Goal: Task Accomplishment & Management: Complete application form

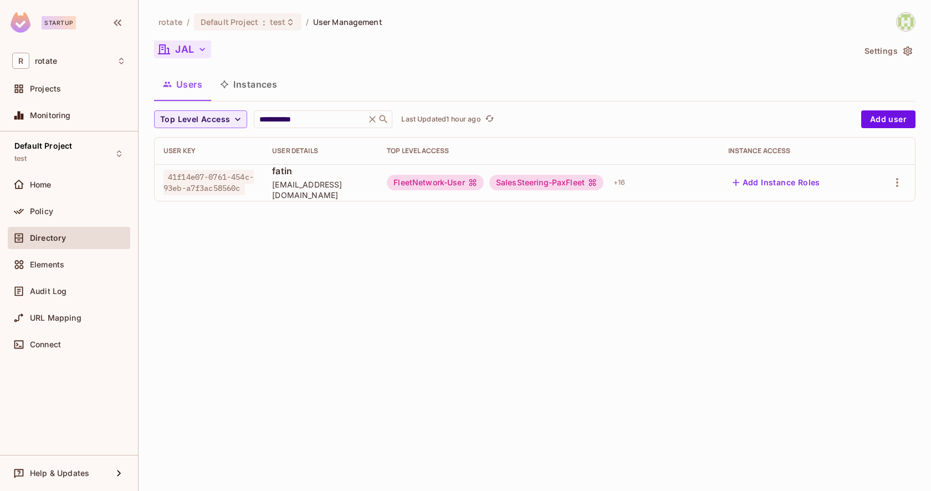
click at [192, 48] on button "JAL" at bounding box center [182, 49] width 57 height 18
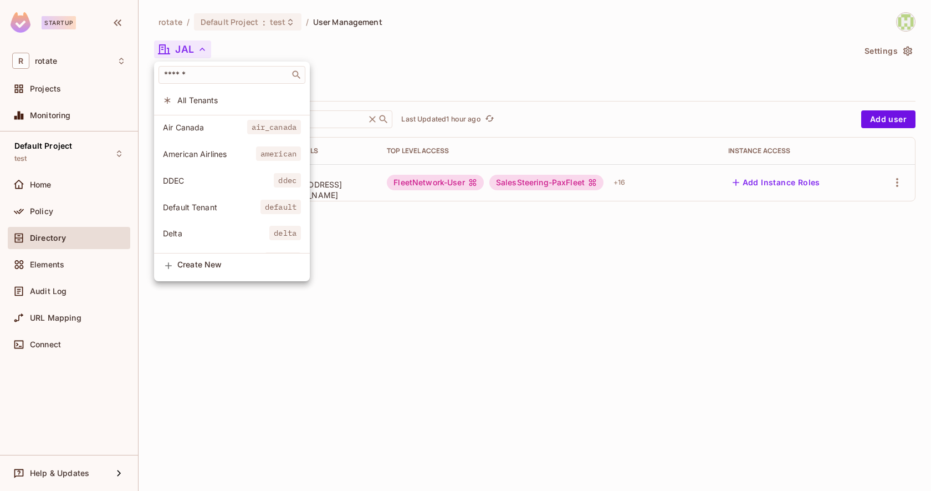
click at [178, 73] on input "text" at bounding box center [224, 74] width 125 height 11
type input "*******"
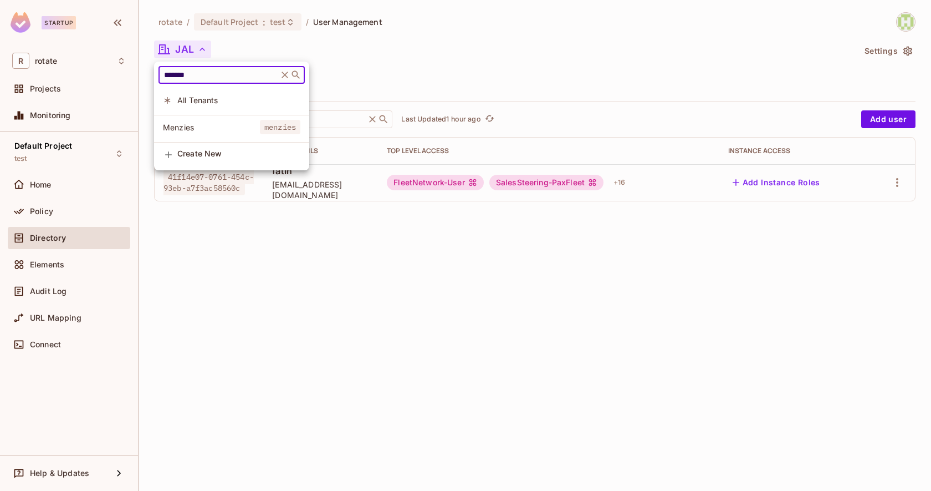
click at [206, 123] on span "Menzies" at bounding box center [211, 127] width 97 height 11
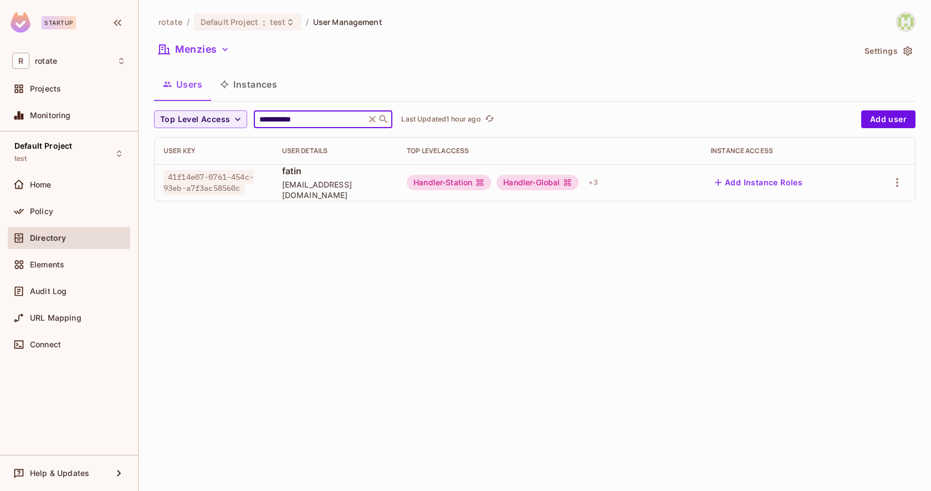
click at [323, 123] on input "**********" at bounding box center [309, 119] width 105 height 11
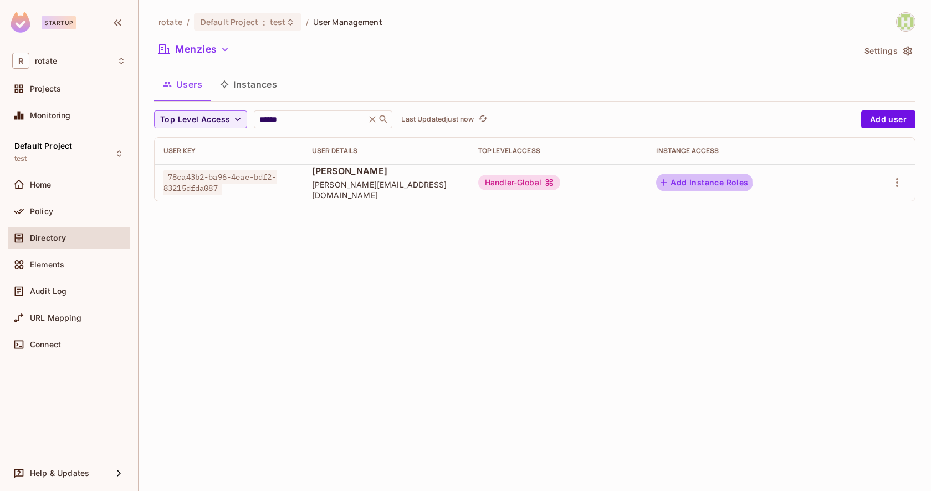
click at [686, 184] on button "Add Instance Roles" at bounding box center [704, 183] width 96 height 18
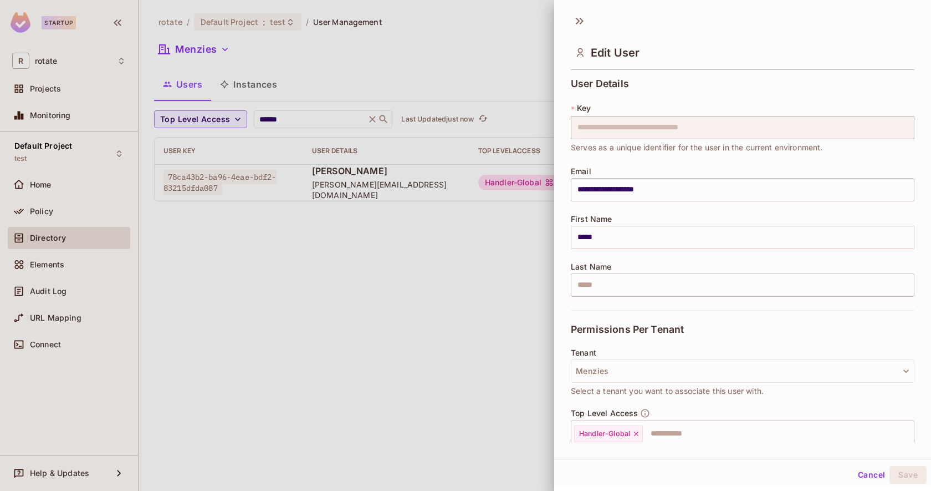
scroll to position [107, 0]
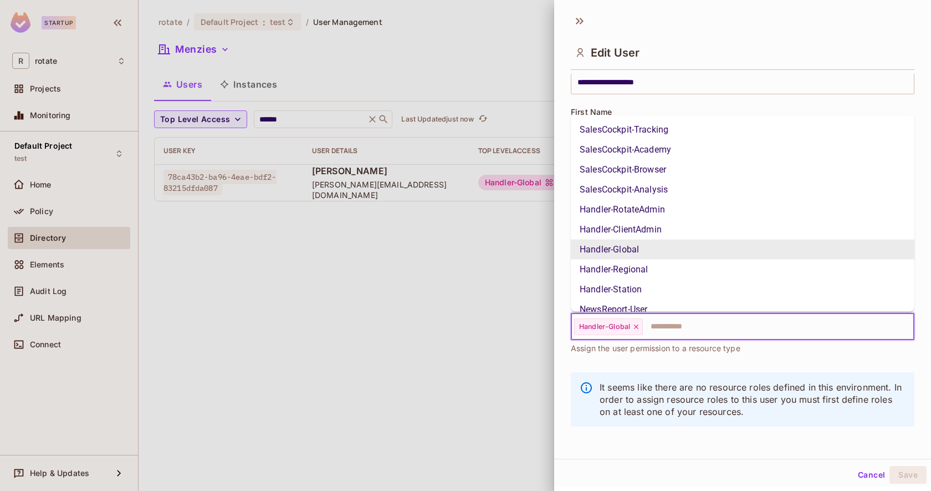
click at [690, 327] on input "text" at bounding box center [768, 326] width 249 height 22
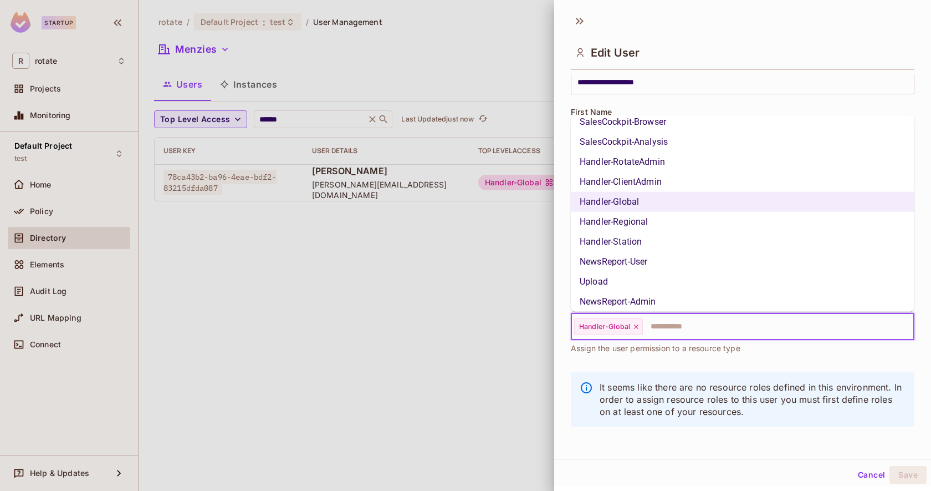
scroll to position [48, 0]
click at [623, 159] on li "Handler-RotateAdmin" at bounding box center [743, 161] width 344 height 20
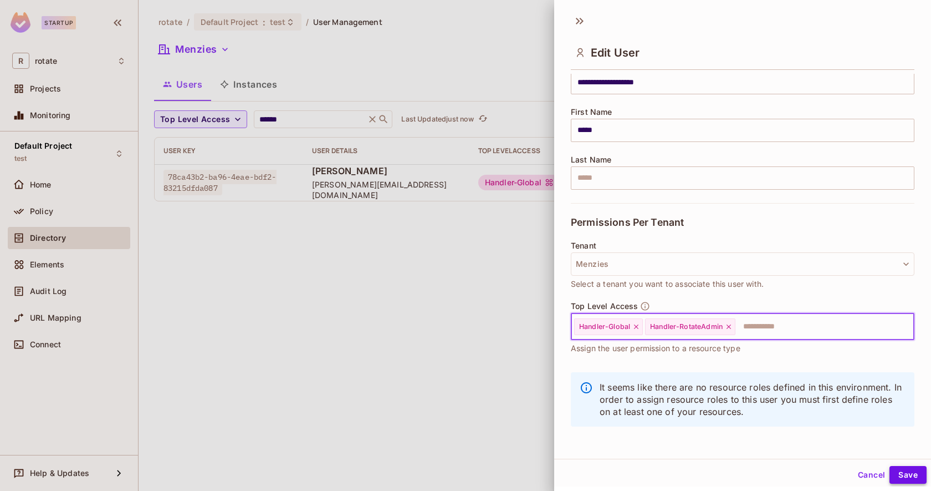
click at [909, 475] on button "Save" at bounding box center [908, 475] width 37 height 18
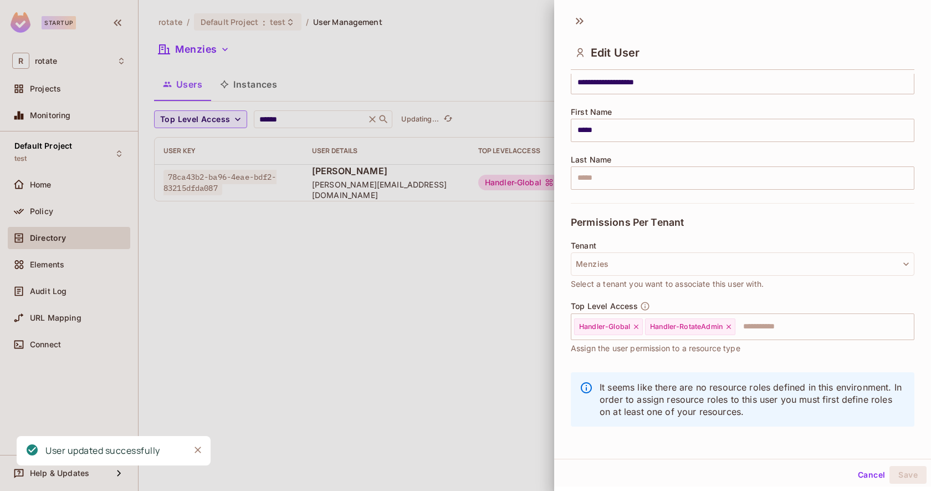
click at [441, 356] on div at bounding box center [465, 245] width 931 height 491
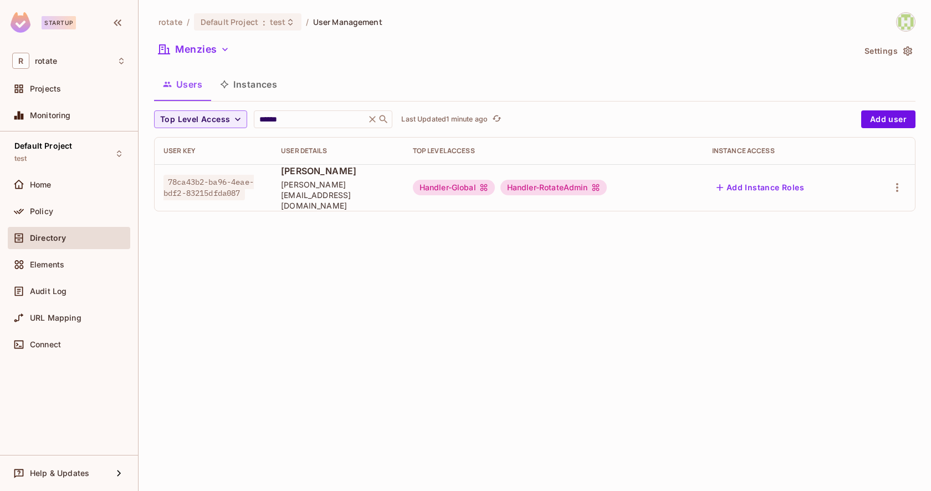
click at [214, 175] on span "78ca43b2-ba96-4eae-bdf2-83215dfda087" at bounding box center [209, 187] width 90 height 25
copy span "78ca43b2-ba96-4eae-bdf2-83215dfda087"
click at [299, 118] on input "******" at bounding box center [309, 119] width 105 height 11
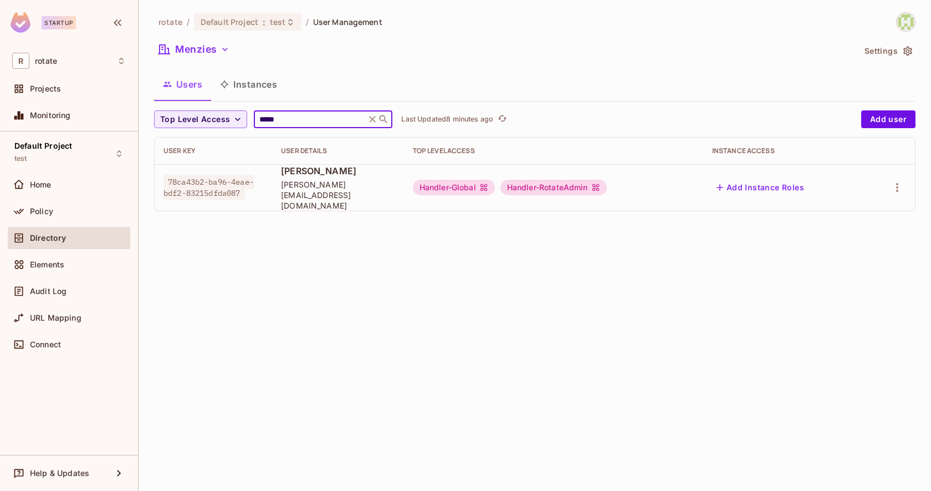
type input "*****"
click at [376, 319] on div "rotate / Default Project : test / User Management Menzies Settings Users Instan…" at bounding box center [535, 245] width 793 height 491
click at [506, 120] on icon "refresh" at bounding box center [505, 118] width 9 height 9
click at [277, 115] on input "*****" at bounding box center [309, 119] width 105 height 11
click at [218, 43] on button "Menzies" at bounding box center [194, 49] width 80 height 18
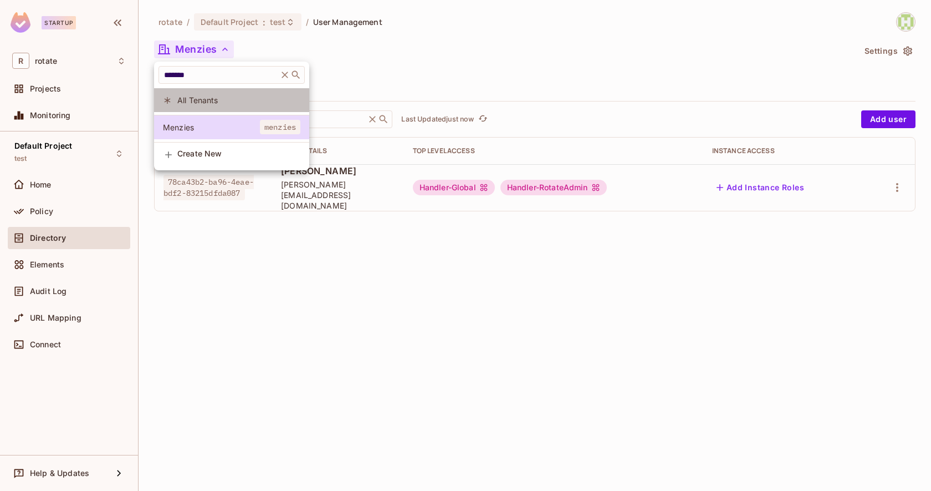
click at [229, 90] on li "All Tenants" at bounding box center [231, 100] width 155 height 24
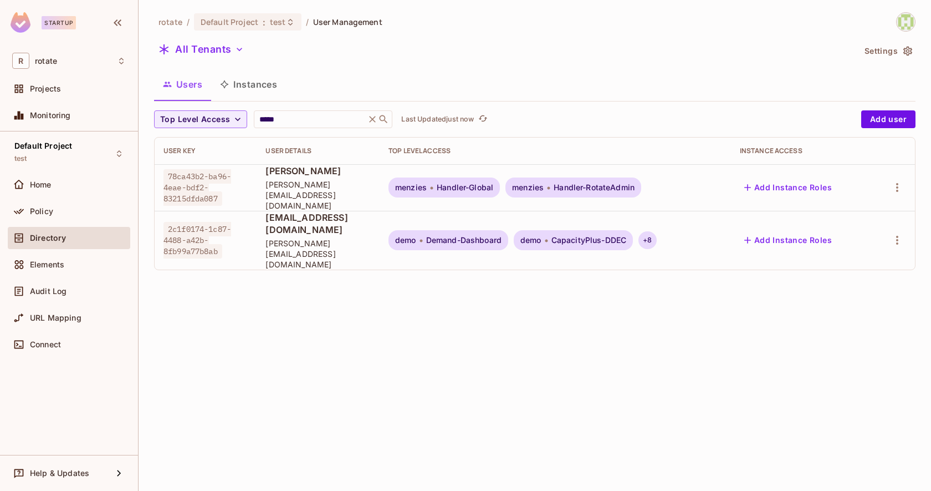
click at [656, 231] on div "+ 8" at bounding box center [648, 240] width 18 height 18
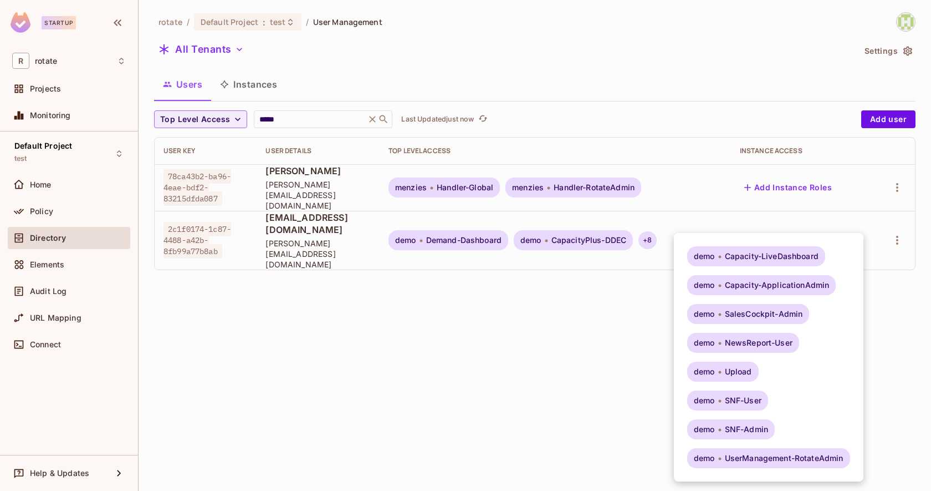
click at [212, 218] on div at bounding box center [465, 245] width 931 height 491
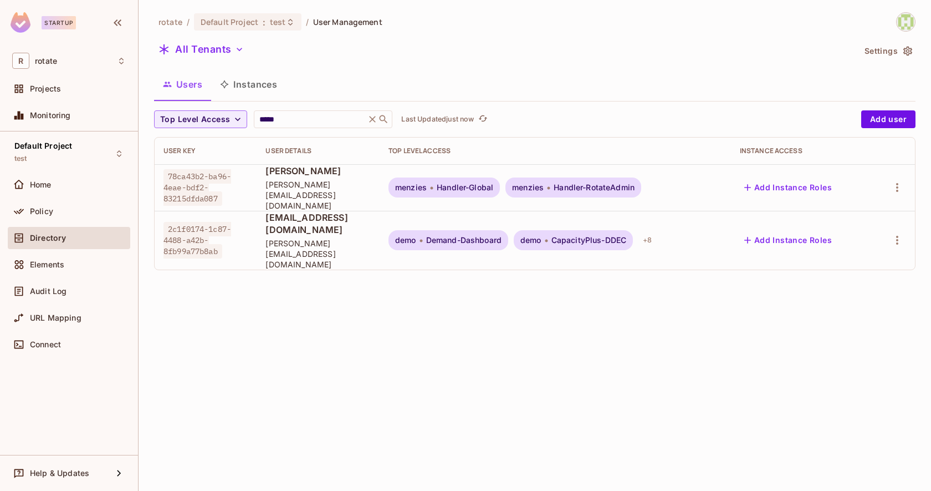
click at [212, 218] on div at bounding box center [465, 245] width 931 height 491
click at [212, 218] on div "demo Capacity-LiveDashboard demo Capacity-ApplicationAdmin demo SalesCockpit-Ad…" at bounding box center [465, 245] width 931 height 491
click at [187, 222] on span "2c1f0174-1c87-4488-a42b-8fb99a77b8ab" at bounding box center [198, 240] width 68 height 37
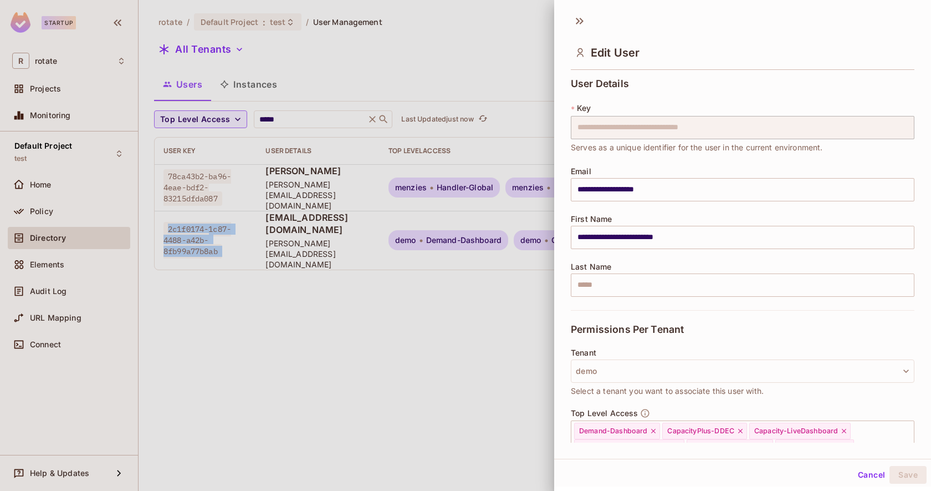
copy span "2c1f0174-1c87-4488-a42b-8fb99a77b8ab"
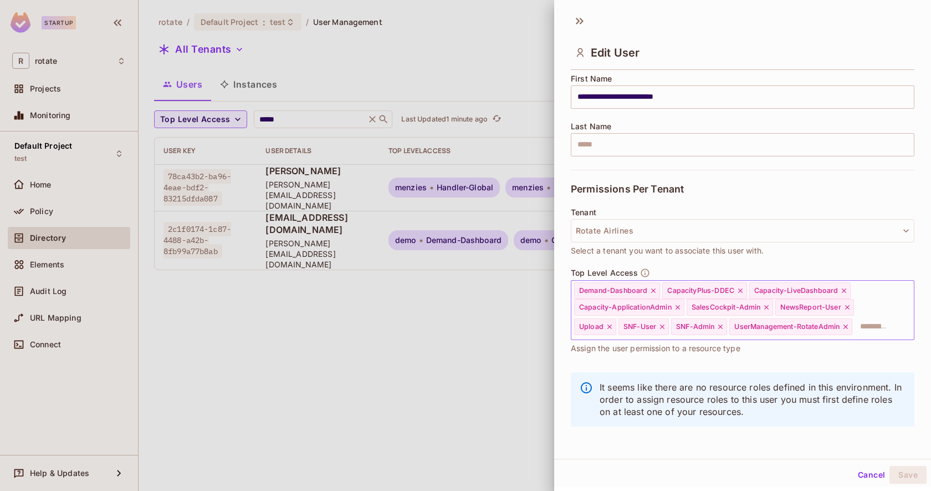
click at [868, 325] on input "text" at bounding box center [873, 326] width 39 height 22
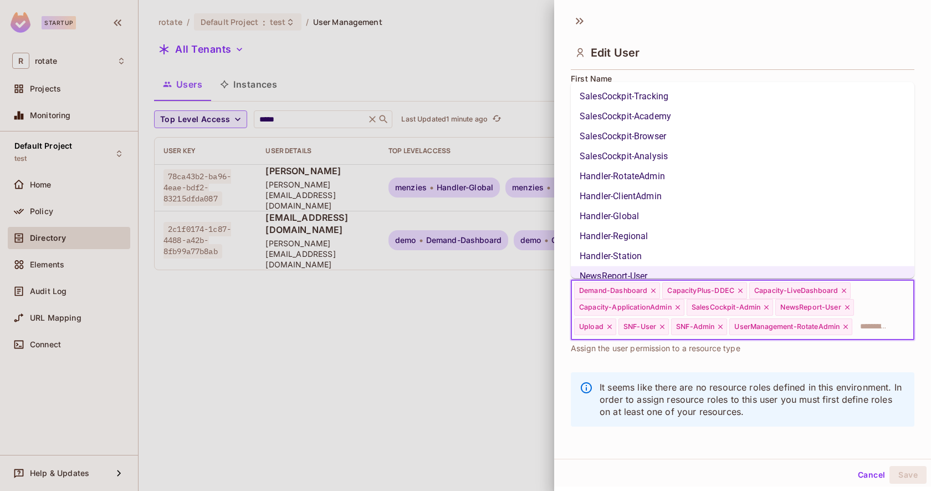
scroll to position [527, 0]
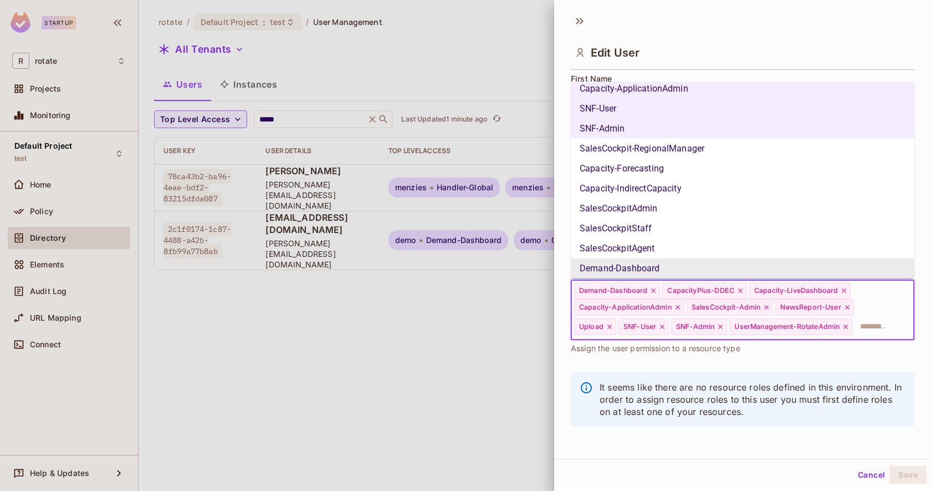
click at [368, 366] on div at bounding box center [465, 245] width 931 height 491
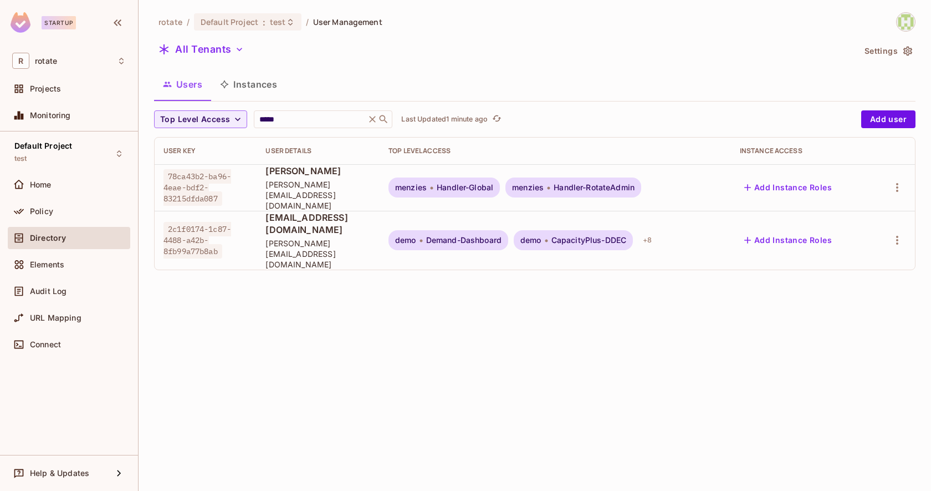
click at [186, 222] on span "2c1f0174-1c87-4488-a42b-8fb99a77b8ab" at bounding box center [198, 240] width 68 height 37
copy span "2c1f0174-1c87-4488-a42b-8fb99a77b8ab"
click at [205, 48] on button "All Tenants" at bounding box center [201, 49] width 94 height 18
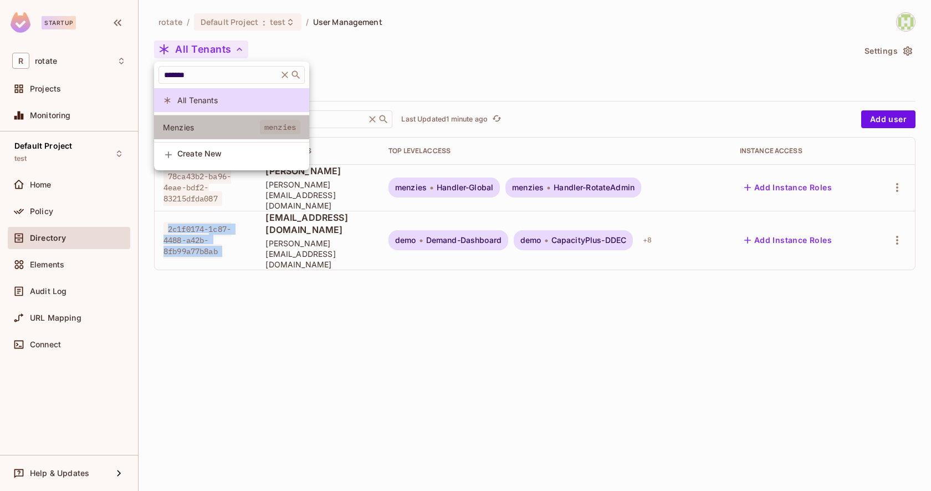
click at [205, 130] on span "Menzies" at bounding box center [211, 127] width 97 height 11
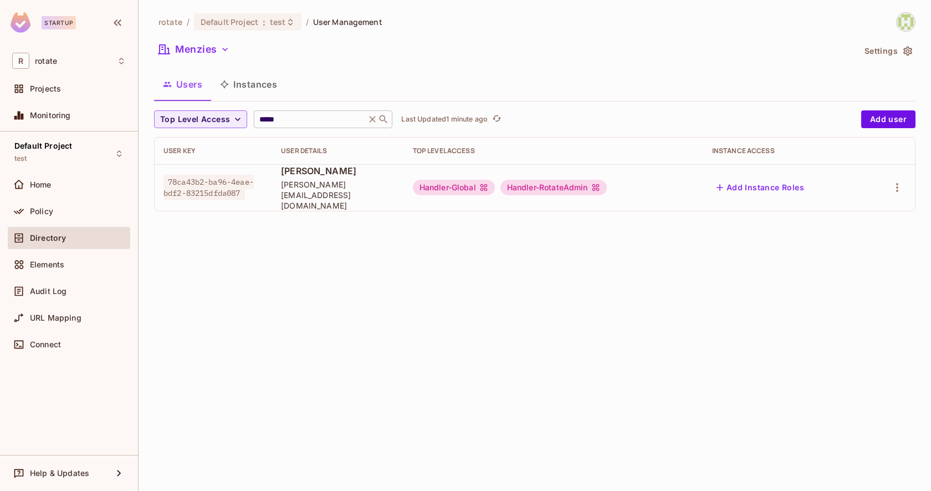
click at [325, 115] on input "*****" at bounding box center [309, 119] width 105 height 11
click at [892, 118] on button "Add user" at bounding box center [888, 119] width 54 height 18
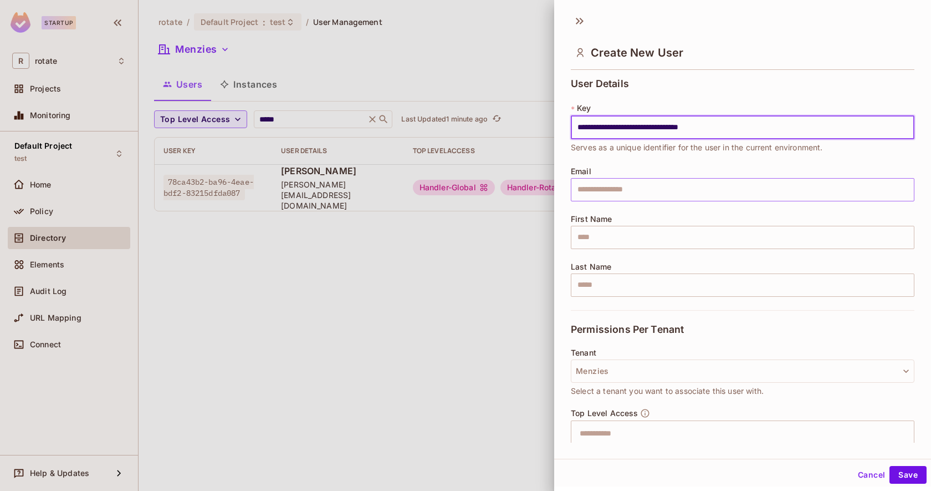
type input "**********"
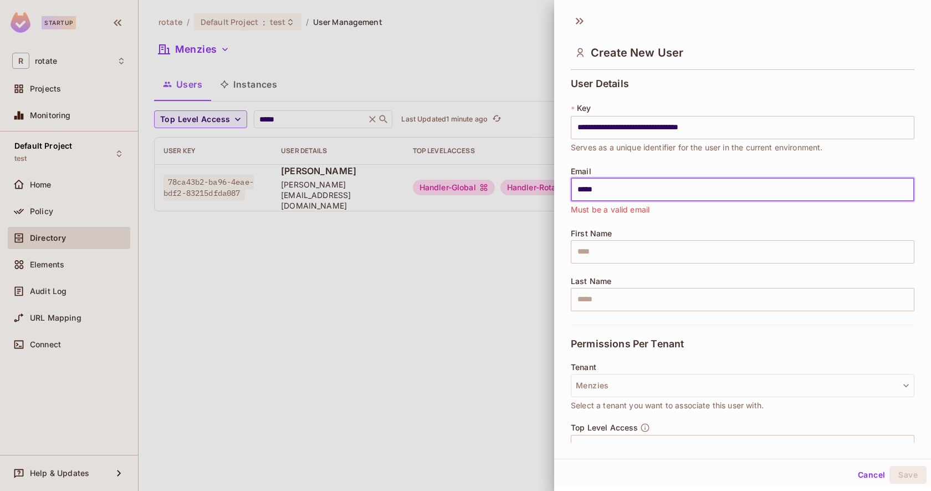
type input "**********"
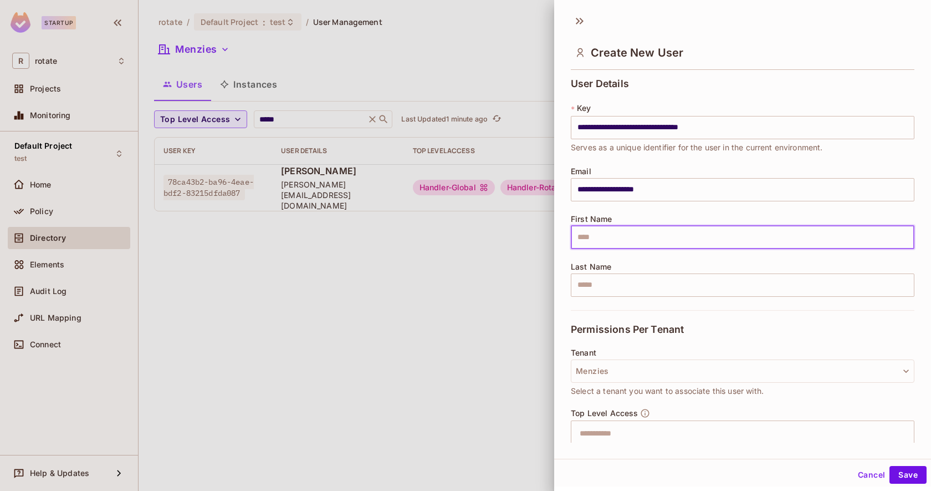
click at [611, 234] on input "text" at bounding box center [743, 237] width 344 height 23
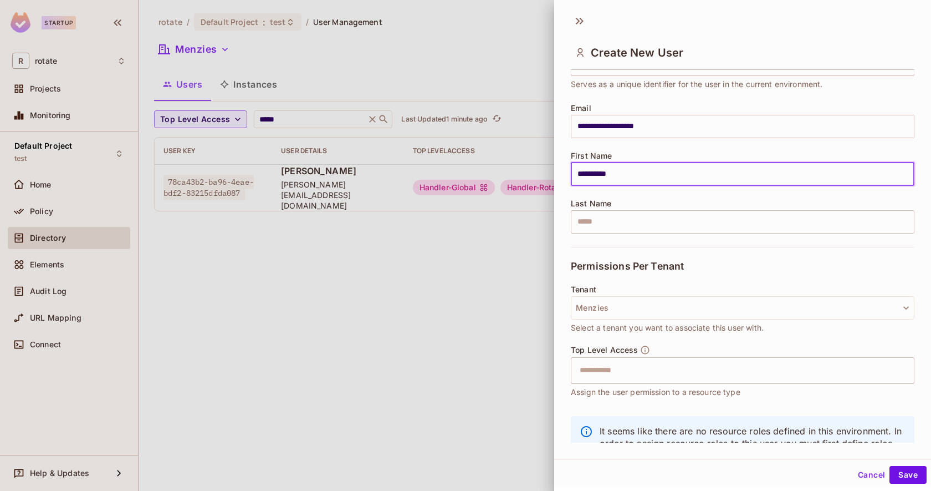
scroll to position [101, 0]
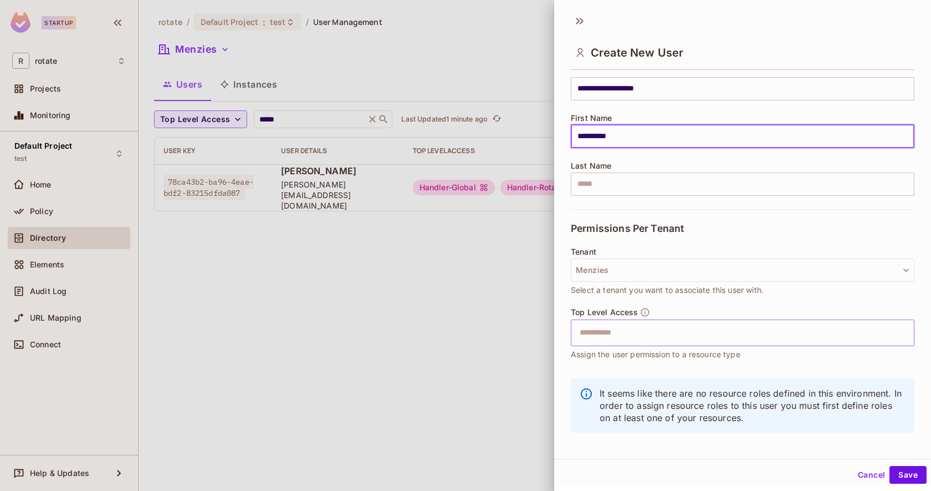
type input "**********"
click at [645, 325] on input "text" at bounding box center [733, 333] width 320 height 22
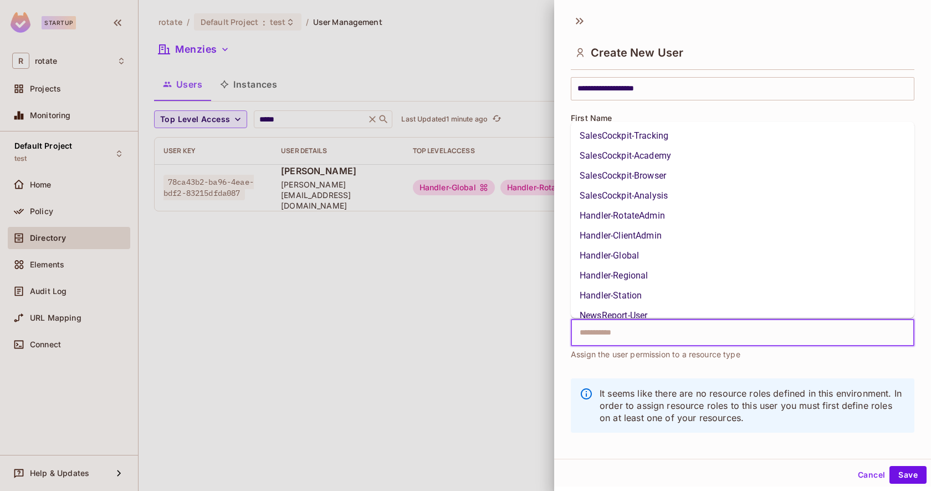
click at [630, 250] on li "Handler-Global" at bounding box center [743, 256] width 344 height 20
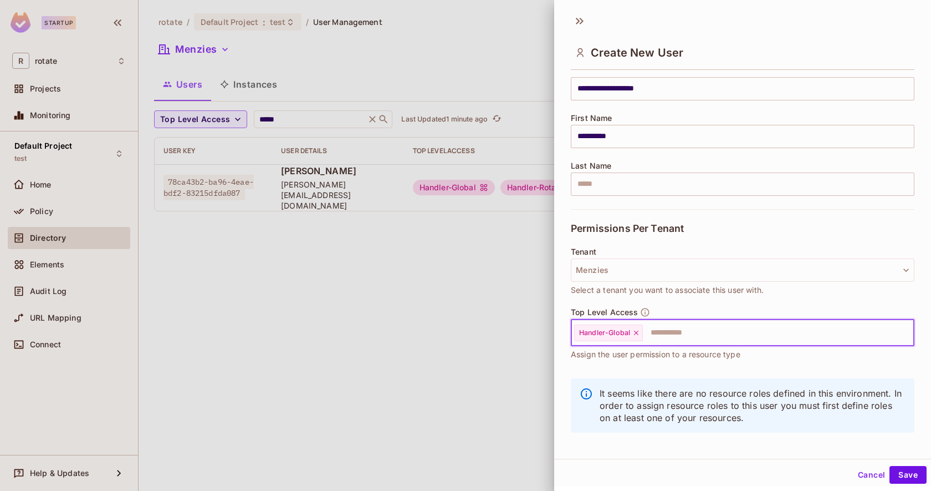
click at [670, 331] on input "text" at bounding box center [768, 333] width 249 height 22
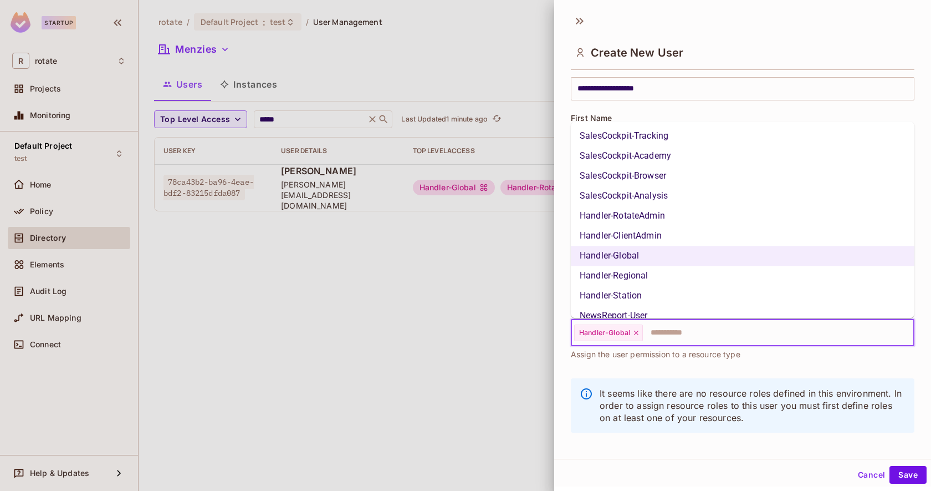
click at [650, 232] on li "Handler-ClientAdmin" at bounding box center [743, 236] width 344 height 20
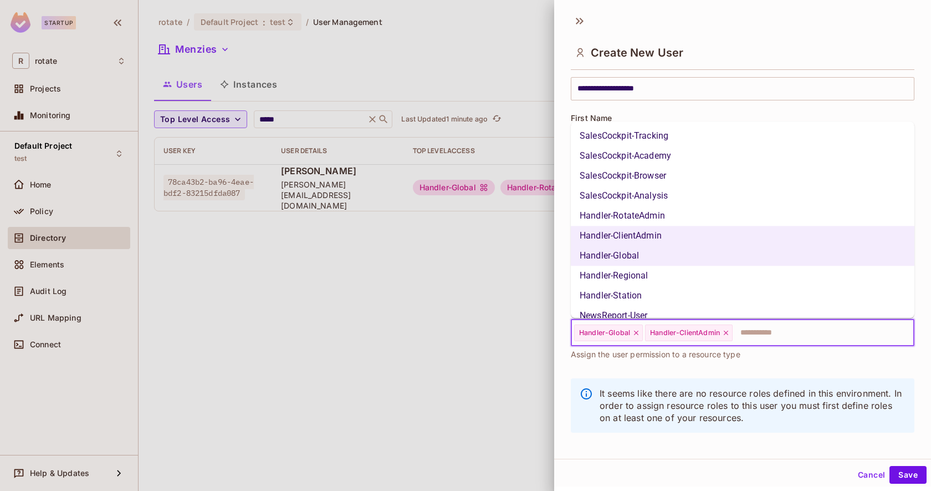
click at [744, 331] on input "text" at bounding box center [813, 333] width 159 height 22
click at [738, 295] on li "Handler-Station" at bounding box center [743, 295] width 344 height 20
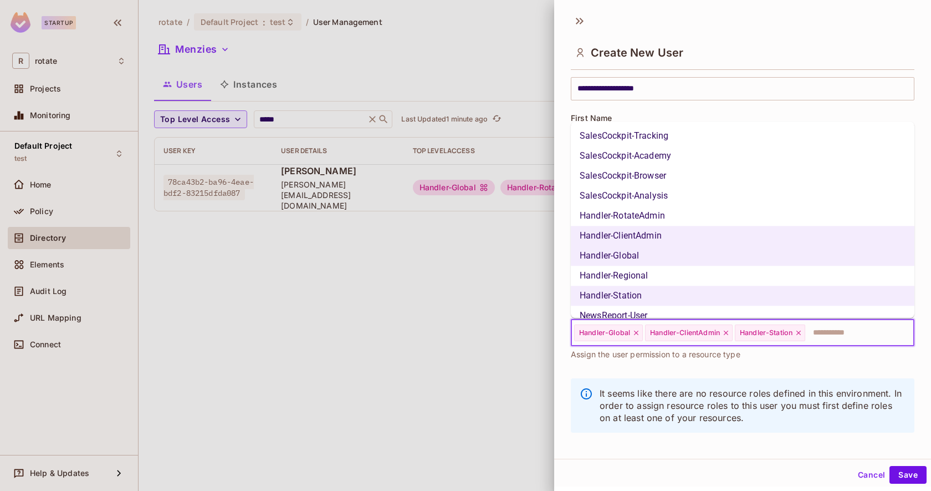
click at [818, 332] on input "text" at bounding box center [850, 333] width 86 height 22
click at [724, 269] on li "Handler-Regional" at bounding box center [743, 276] width 344 height 20
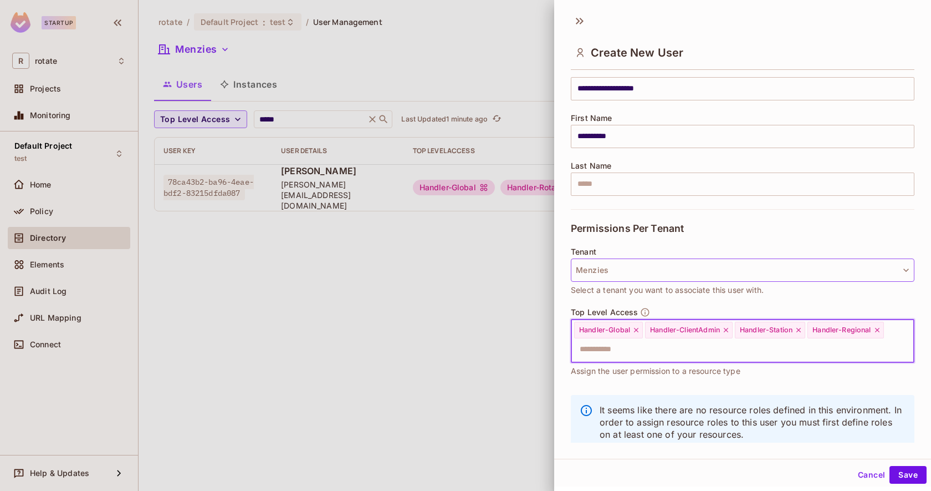
click at [767, 278] on button "Menzies" at bounding box center [743, 269] width 344 height 23
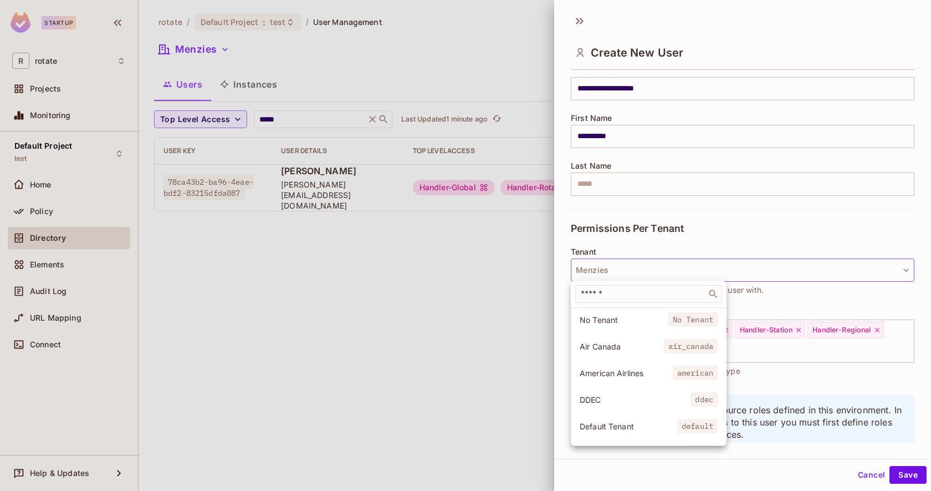
click at [769, 353] on div at bounding box center [465, 245] width 931 height 491
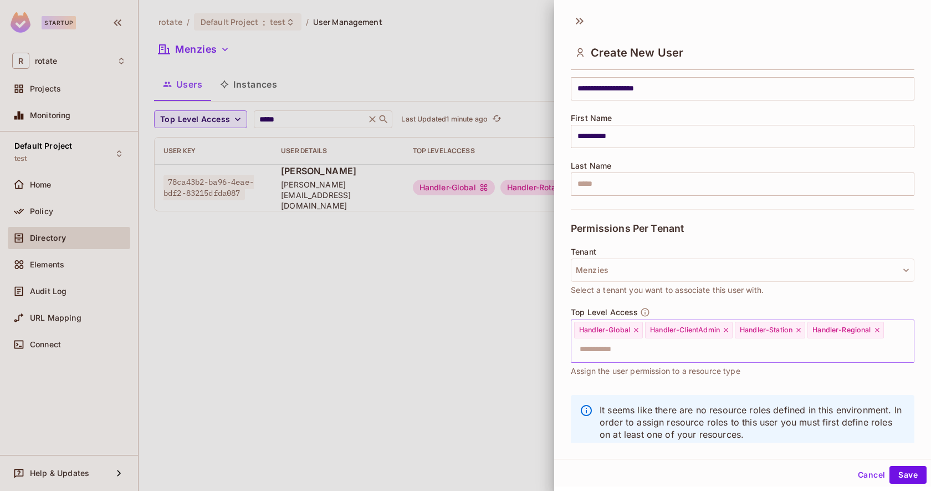
click at [740, 349] on input "text" at bounding box center [733, 349] width 320 height 22
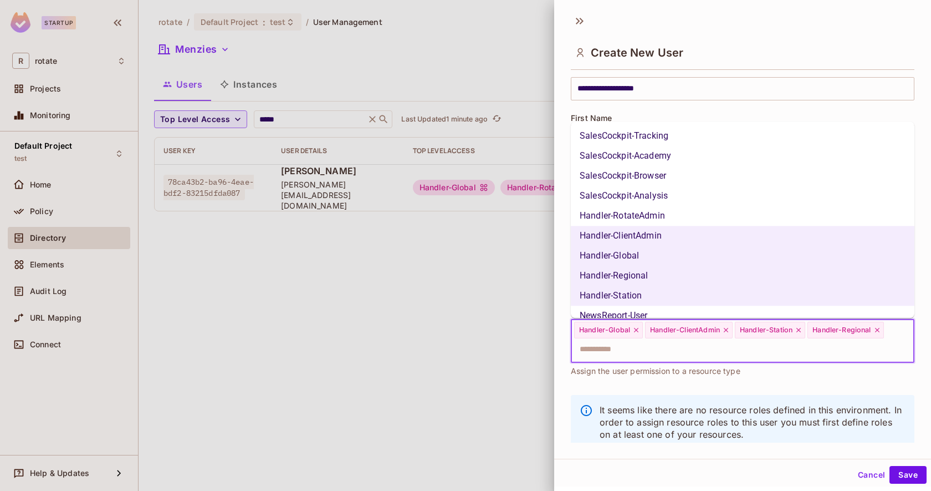
click at [671, 212] on li "Handler-RotateAdmin" at bounding box center [743, 216] width 344 height 20
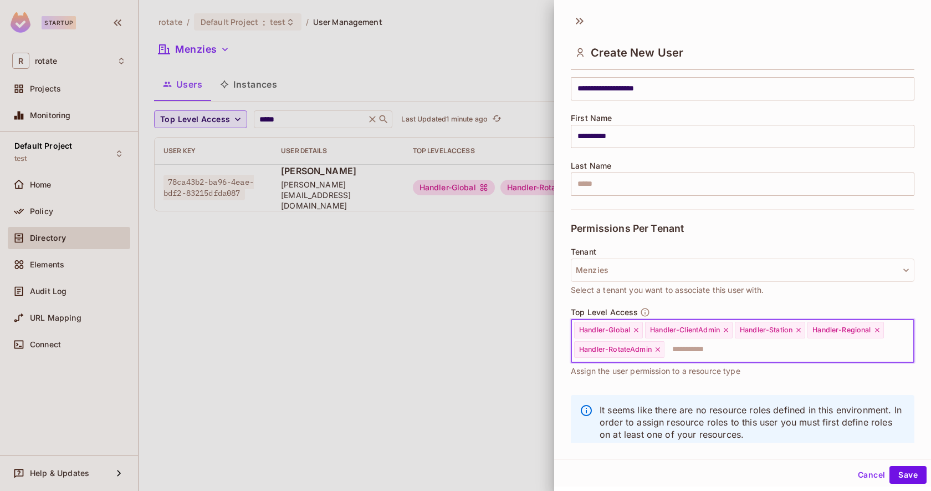
click at [697, 349] on input "text" at bounding box center [779, 349] width 227 height 22
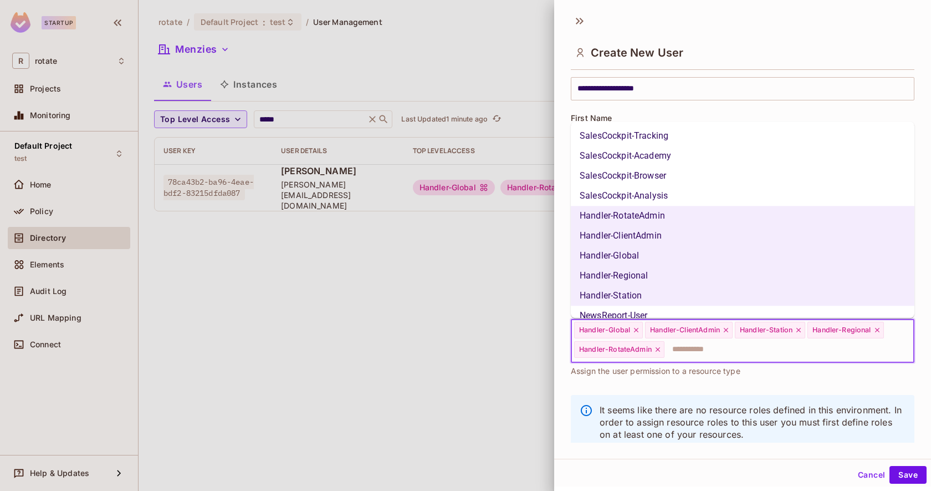
click at [727, 329] on icon at bounding box center [726, 330] width 8 height 8
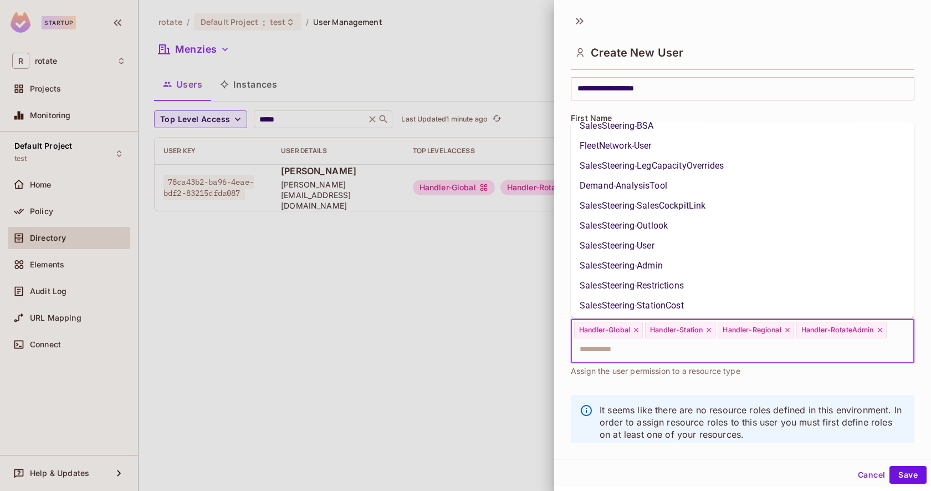
scroll to position [626, 0]
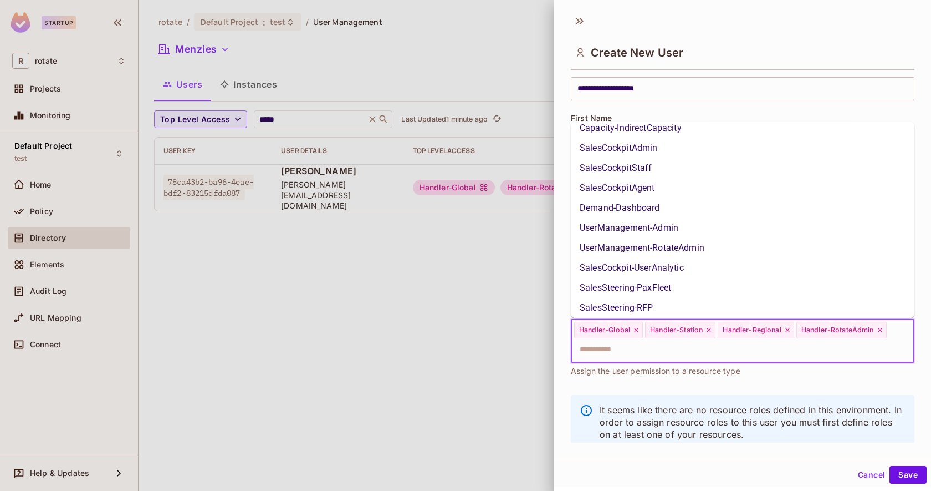
click at [644, 231] on li "UserManagement-Admin" at bounding box center [743, 228] width 344 height 20
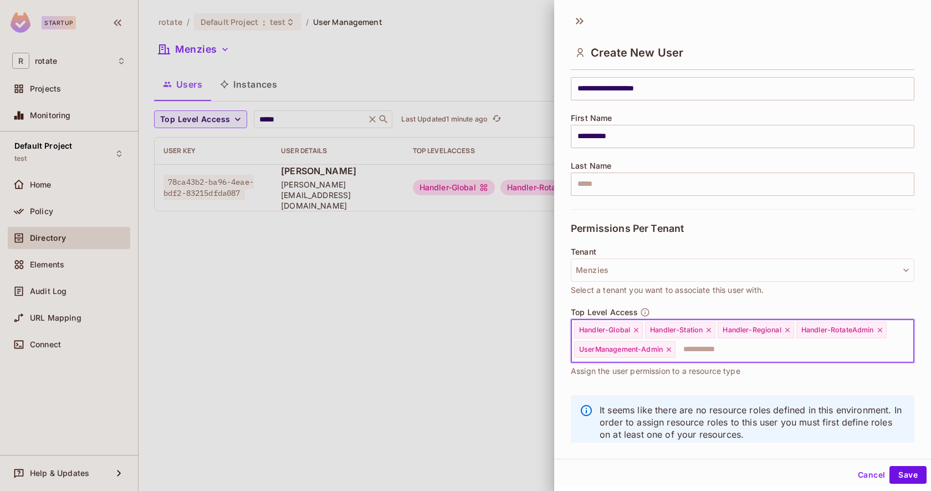
click at [702, 344] on input "text" at bounding box center [785, 349] width 216 height 22
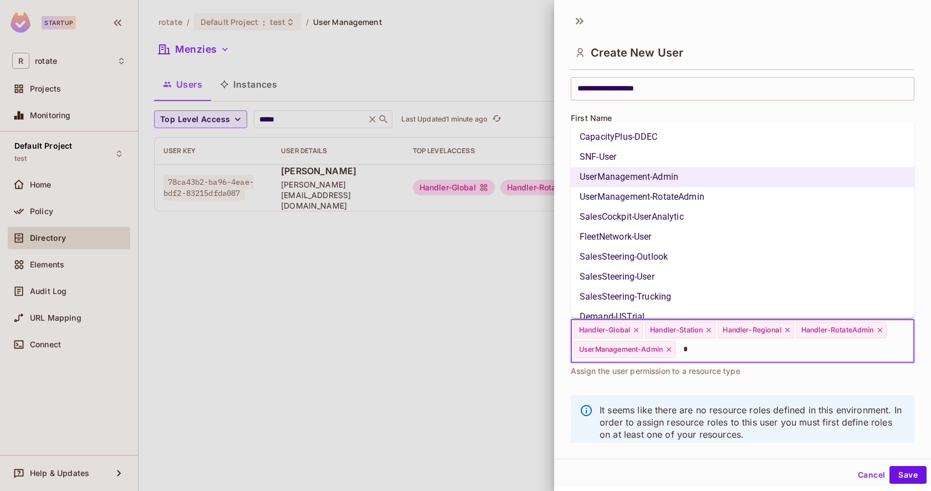
scroll to position [0, 0]
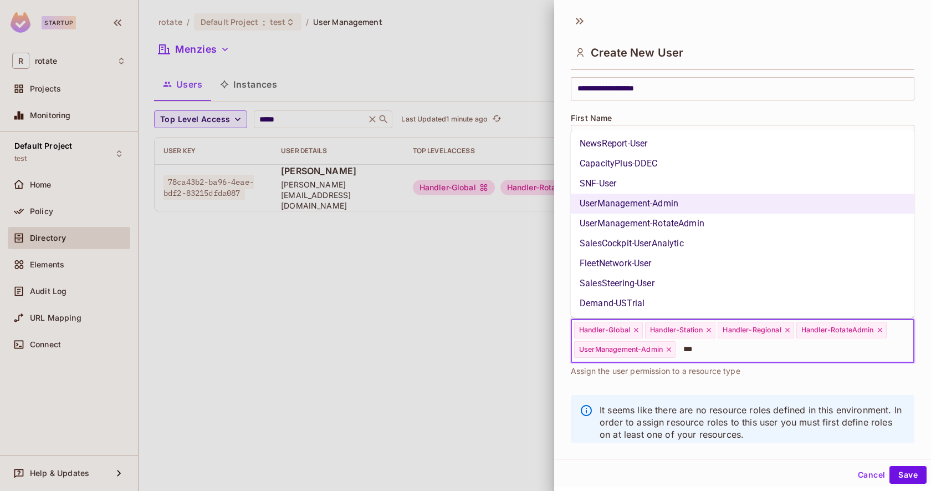
type input "****"
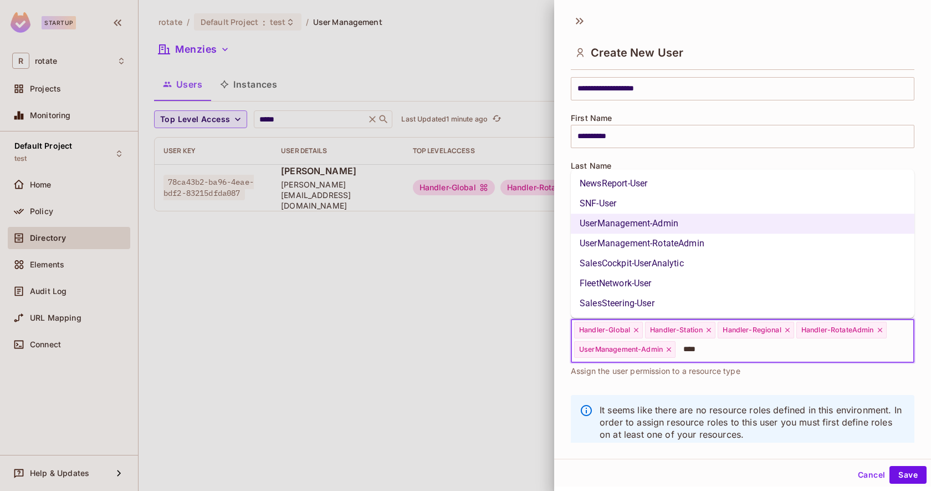
click at [631, 238] on li "UserManagement-RotateAdmin" at bounding box center [743, 243] width 344 height 20
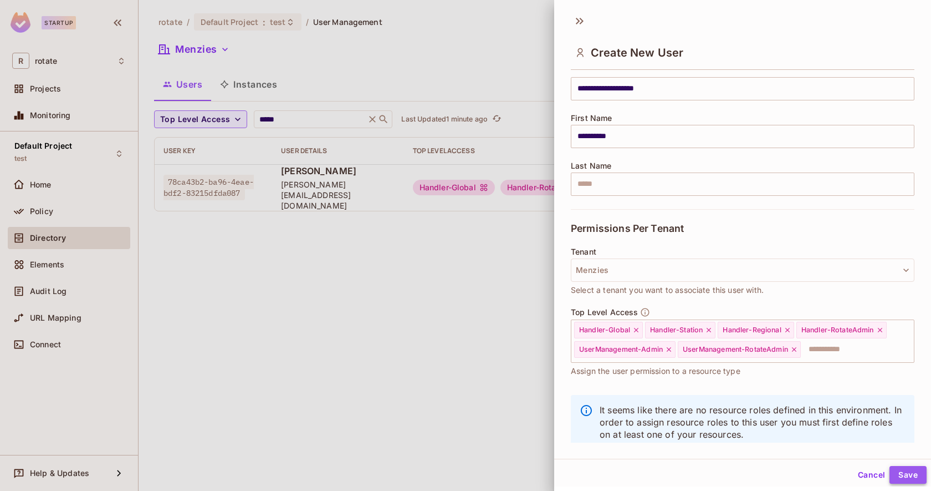
click at [898, 471] on button "Save" at bounding box center [908, 475] width 37 height 18
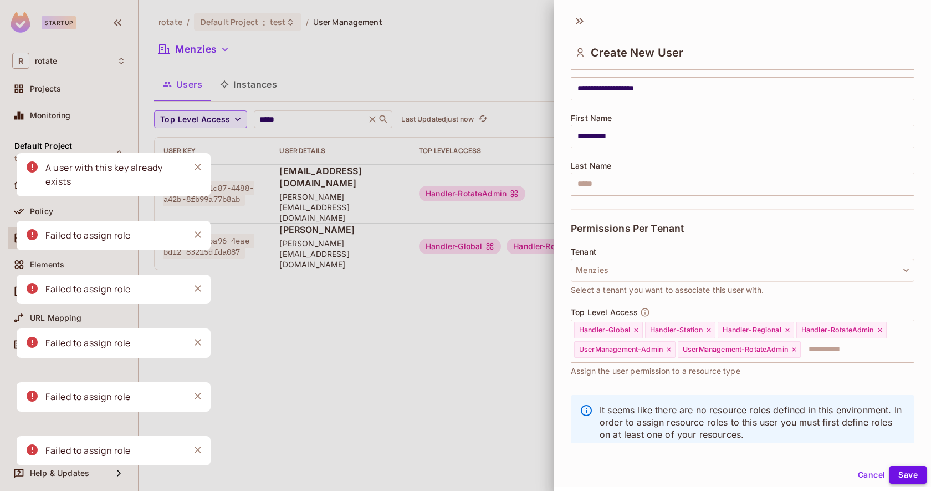
click at [901, 475] on button "Save" at bounding box center [908, 475] width 37 height 18
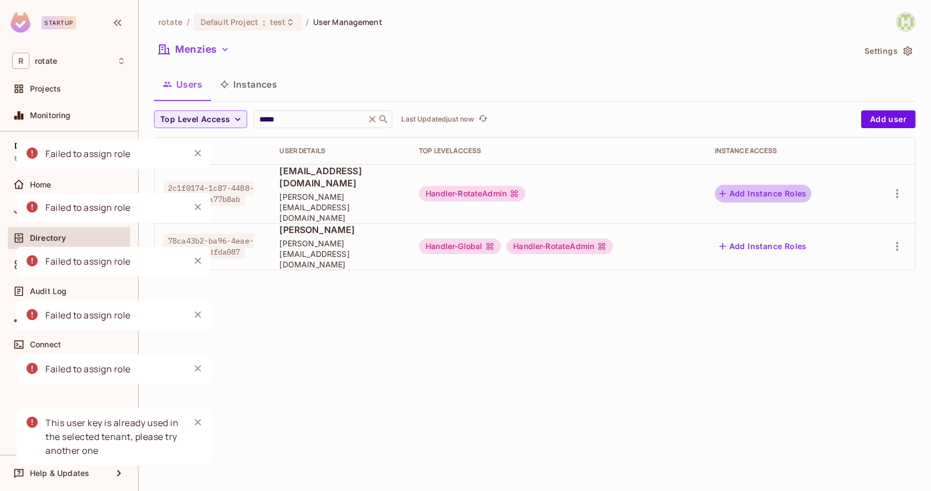
click at [779, 185] on button "Add Instance Roles" at bounding box center [763, 194] width 96 height 18
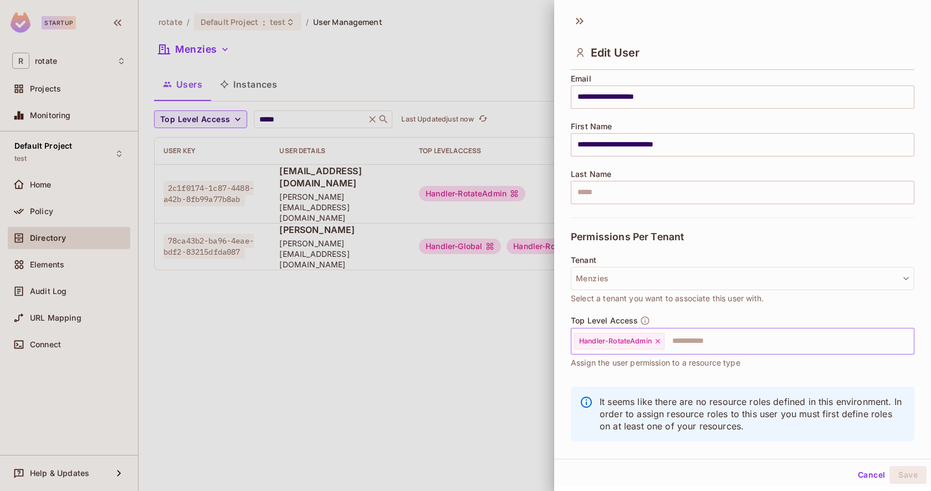
scroll to position [107, 0]
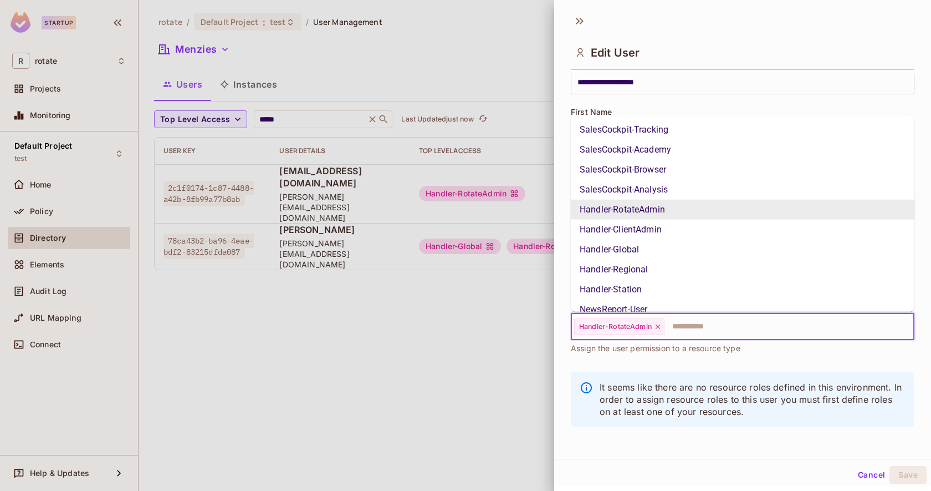
click at [675, 320] on input "text" at bounding box center [779, 326] width 227 height 22
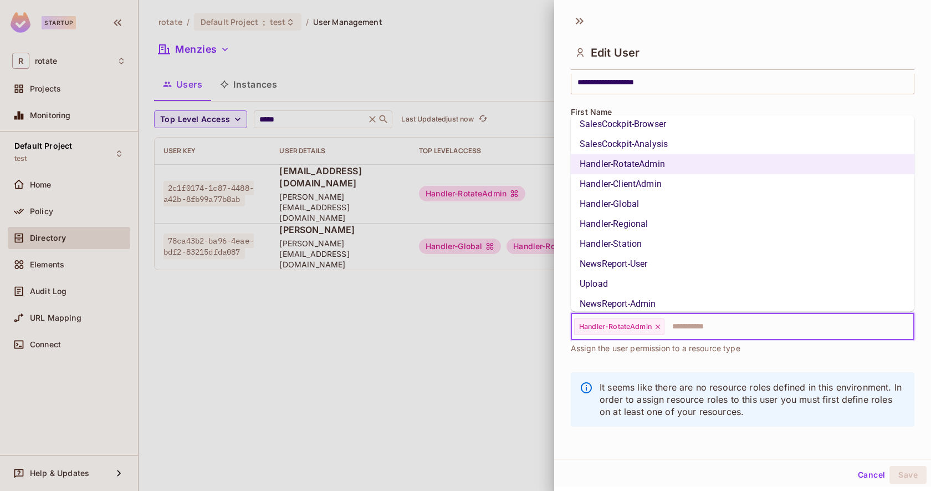
scroll to position [45, 0]
click at [636, 208] on li "Handler-Global" at bounding box center [743, 205] width 344 height 20
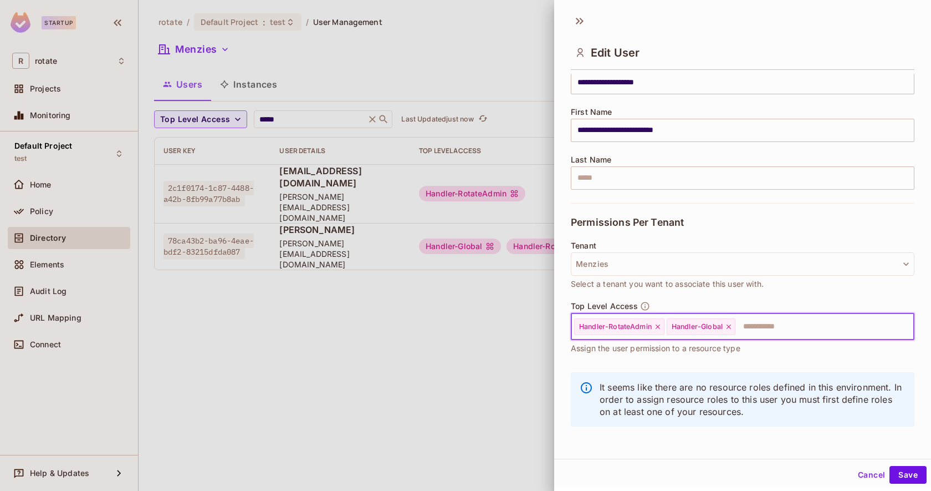
click at [752, 333] on input "text" at bounding box center [815, 326] width 156 height 22
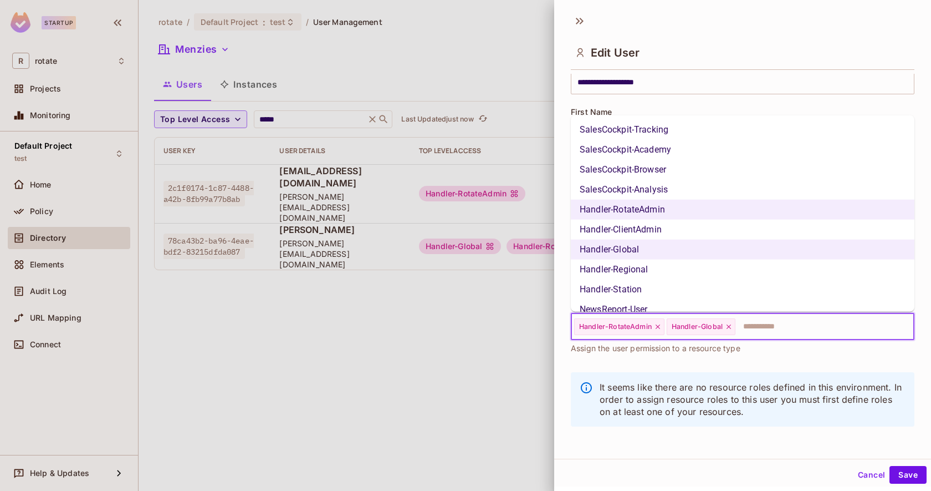
click at [642, 266] on li "Handler-Regional" at bounding box center [743, 269] width 344 height 20
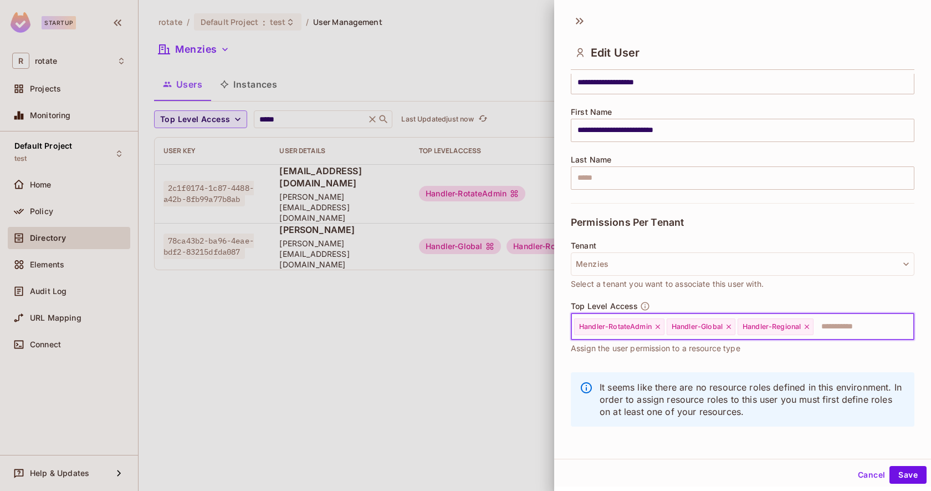
click at [829, 329] on input "text" at bounding box center [854, 326] width 78 height 22
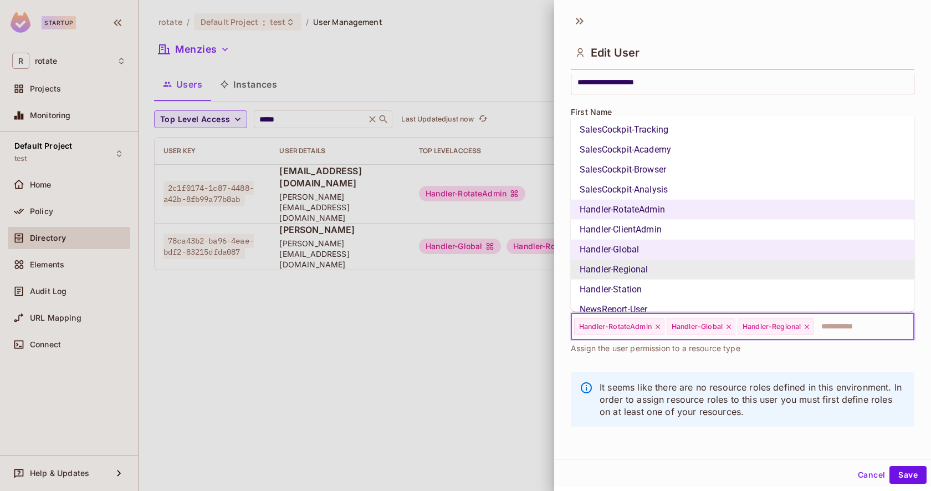
scroll to position [20, 0]
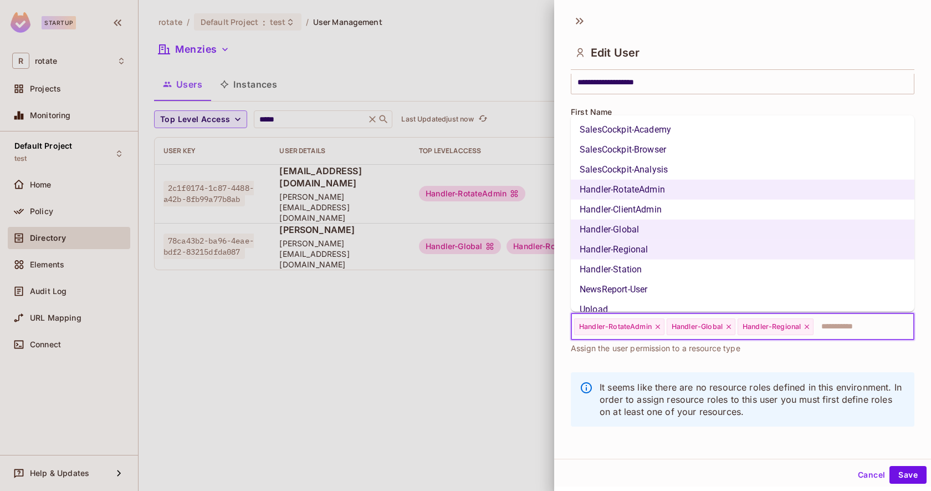
click at [655, 265] on li "Handler-Station" at bounding box center [743, 269] width 344 height 20
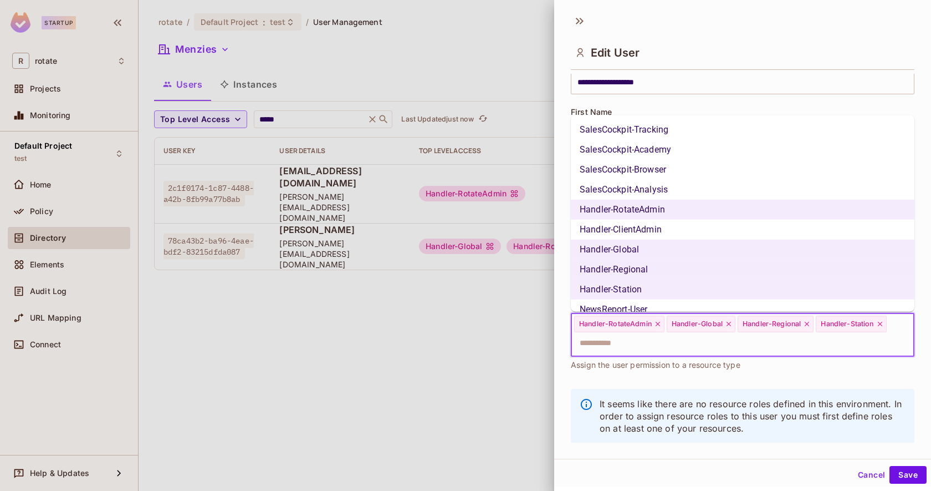
click at [692, 342] on input "text" at bounding box center [733, 343] width 320 height 22
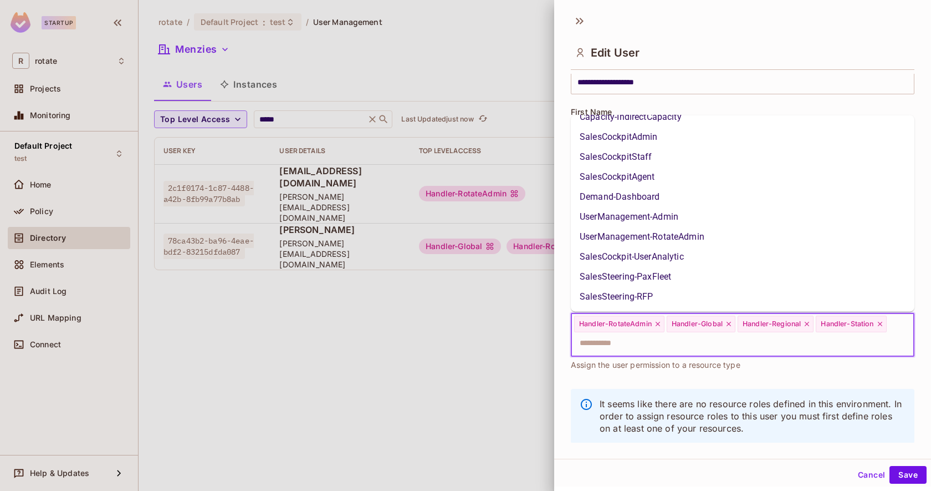
scroll to position [614, 0]
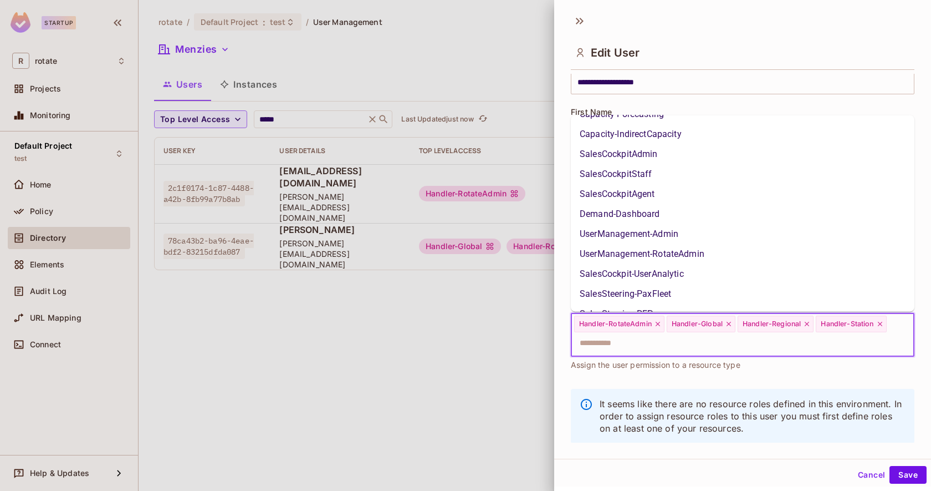
click at [677, 251] on li "UserManagement-RotateAdmin" at bounding box center [743, 254] width 344 height 20
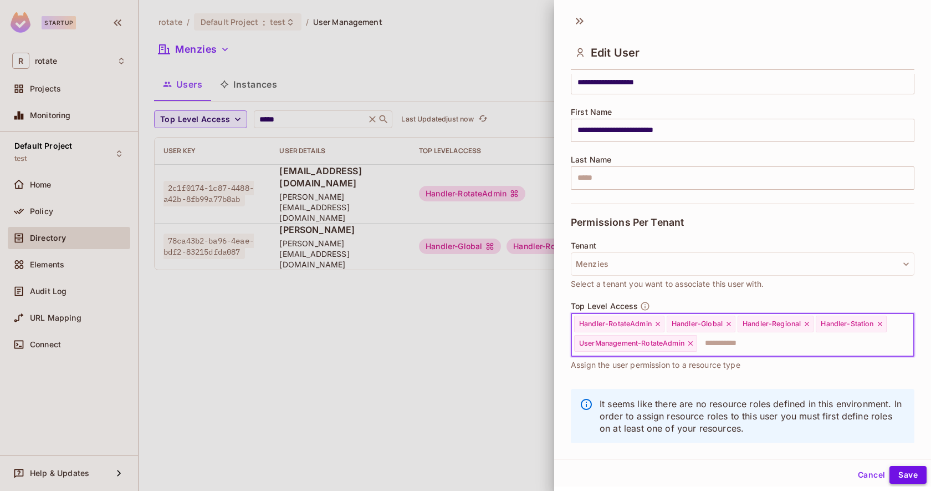
click at [903, 476] on button "Save" at bounding box center [908, 475] width 37 height 18
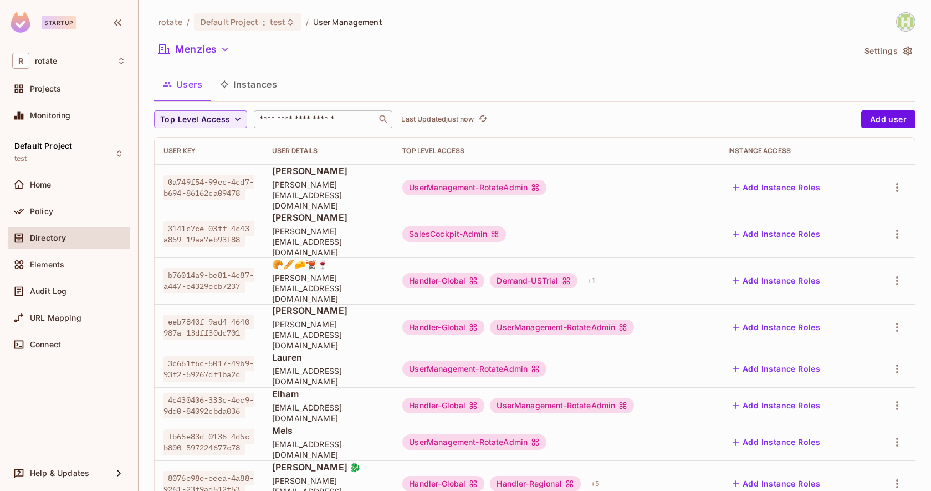
click at [304, 116] on input "text" at bounding box center [315, 119] width 116 height 11
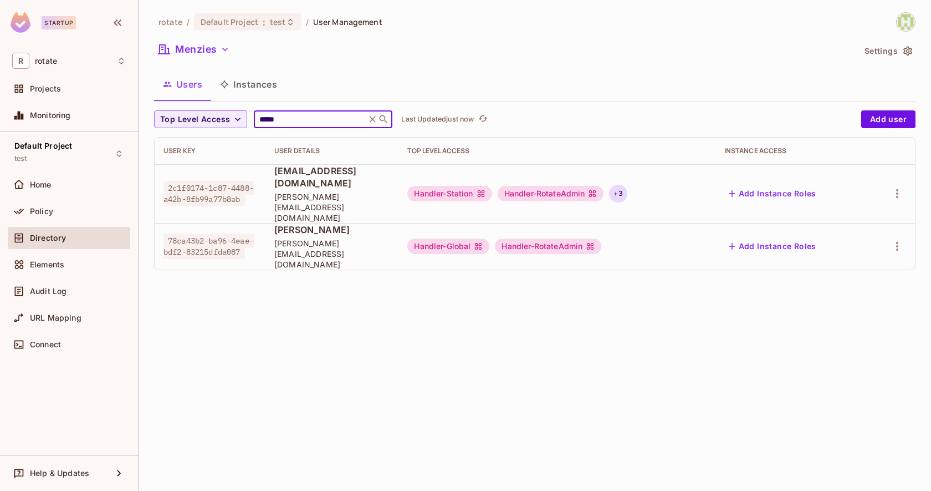
type input "*****"
click at [627, 185] on div "+ 3" at bounding box center [618, 194] width 18 height 18
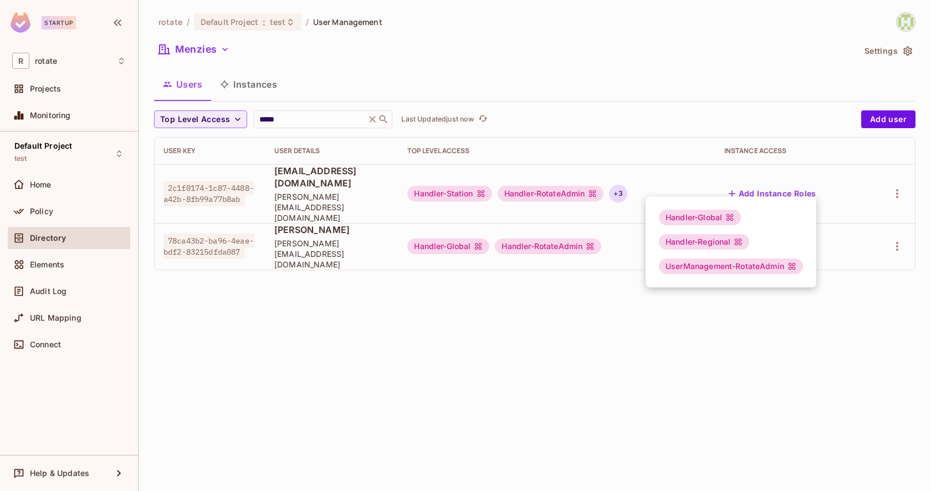
click at [675, 379] on div at bounding box center [465, 245] width 931 height 491
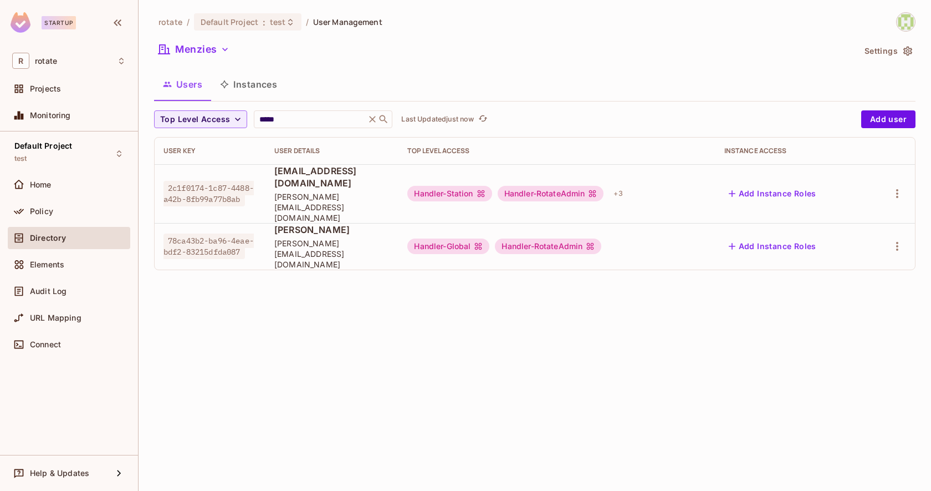
click at [774, 185] on button "Add Instance Roles" at bounding box center [773, 194] width 96 height 18
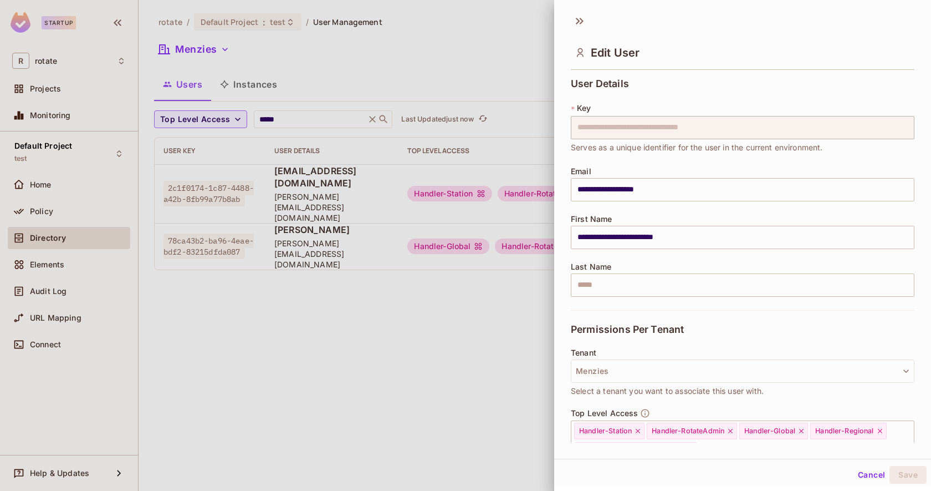
click at [516, 39] on div at bounding box center [465, 245] width 931 height 491
